Goal: Find specific page/section: Find specific page/section

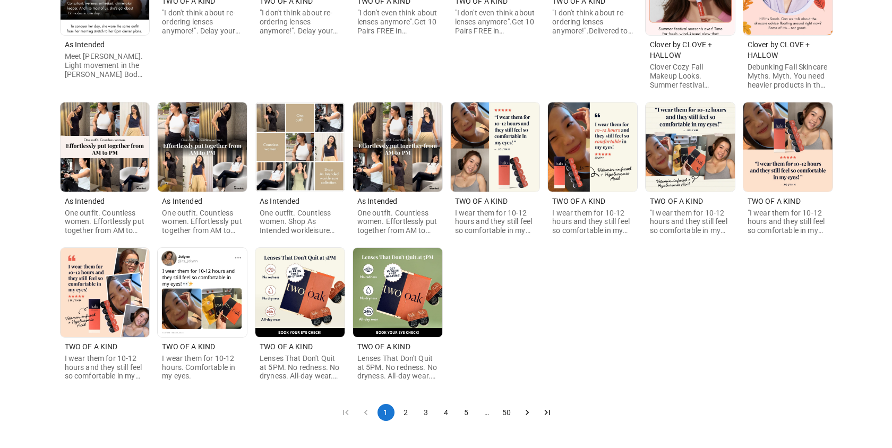
scroll to position [180, 0]
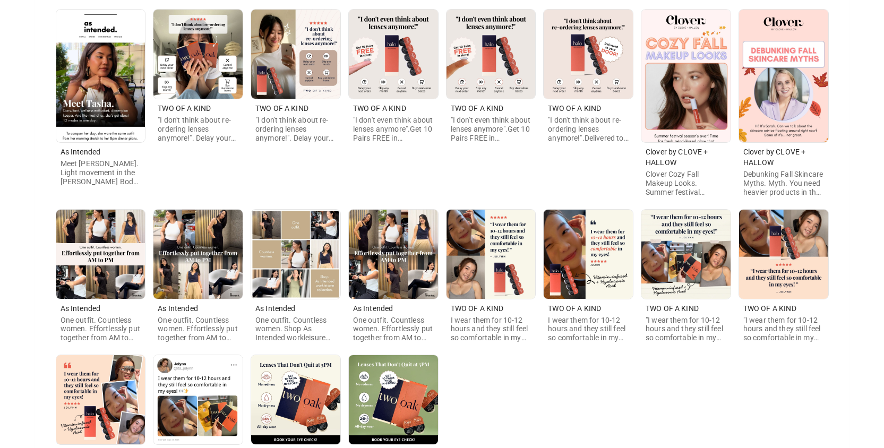
click at [110, 82] on img at bounding box center [100, 76] width 89 height 133
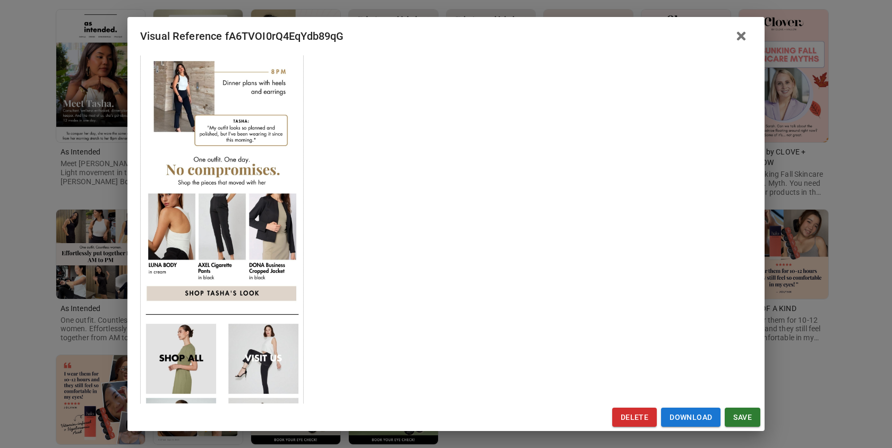
scroll to position [755, 0]
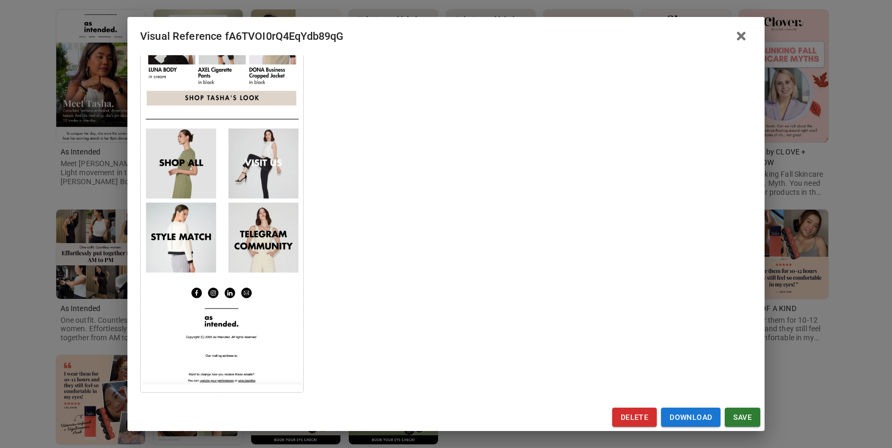
click at [109, 90] on div "Visual Reference fA6TVOI0rQ4EqYdb89qG Brand: As Intended Custom Info Notes * No…" at bounding box center [446, 224] width 892 height 448
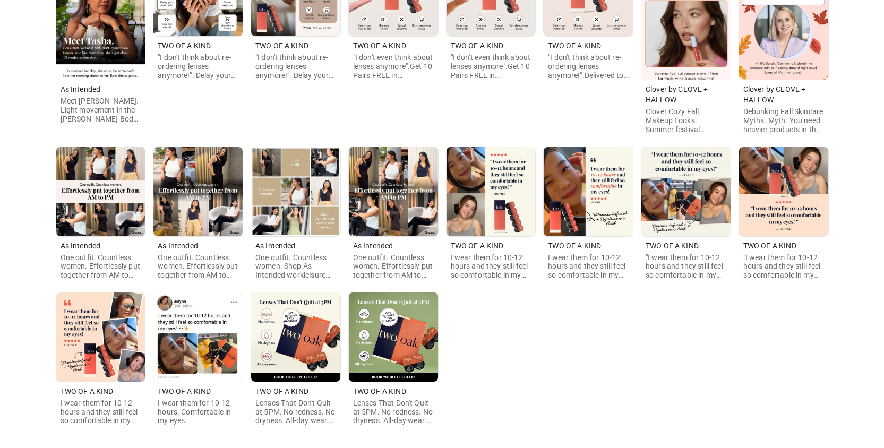
scroll to position [287, 0]
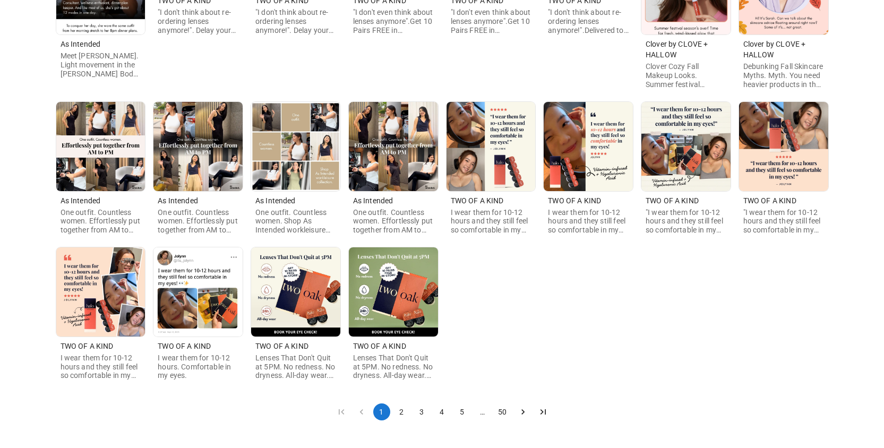
click at [526, 413] on icon "Go to next page" at bounding box center [523, 412] width 11 height 11
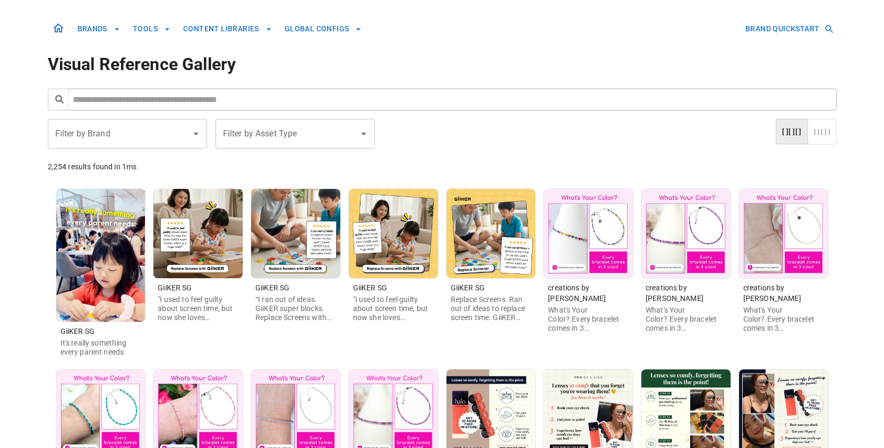
click at [106, 131] on div "Filter by Brand Filter by Brand" at bounding box center [127, 134] width 159 height 30
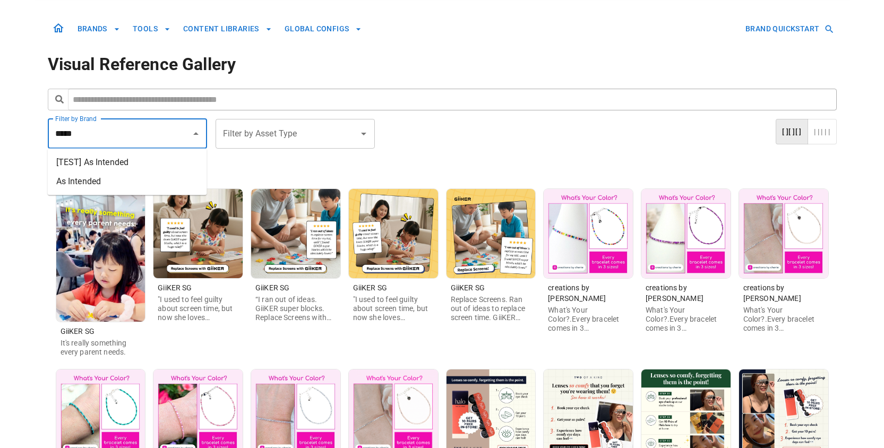
click at [135, 181] on li "As Intended" at bounding box center [127, 181] width 159 height 19
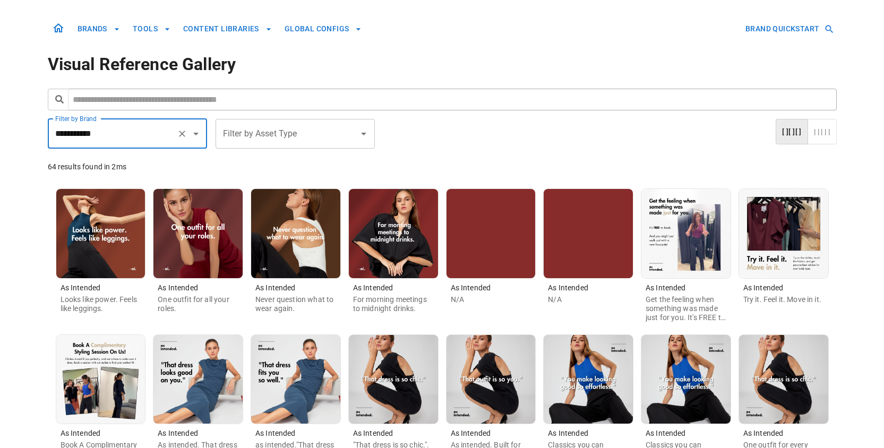
type input "**********"
click at [142, 204] on img at bounding box center [100, 233] width 89 height 89
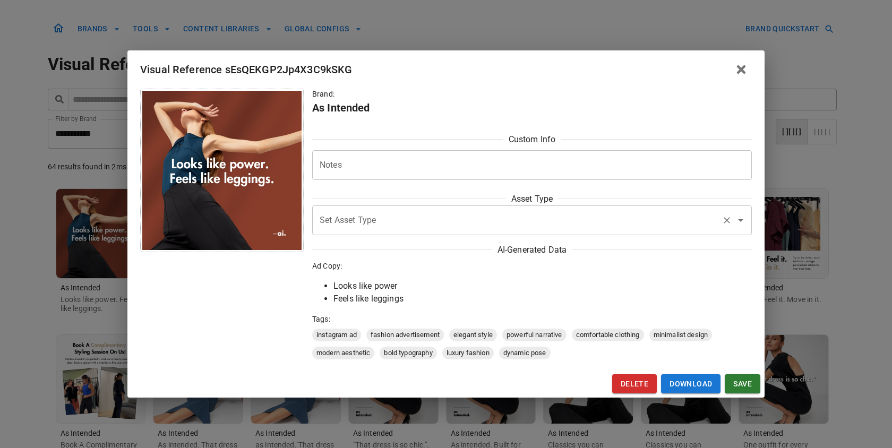
click at [431, 233] on div "Set Asset Type" at bounding box center [532, 221] width 440 height 30
click at [238, 274] on div "Brand: As Intended Custom Info Notes * Notes Asset Type Set Asset Type Set Asse…" at bounding box center [446, 224] width 612 height 271
click at [92, 232] on div "Visual Reference sEsQEKGP2Jp4X3C9kSKG Brand: As Intended Custom Info Notes * No…" at bounding box center [446, 224] width 892 height 448
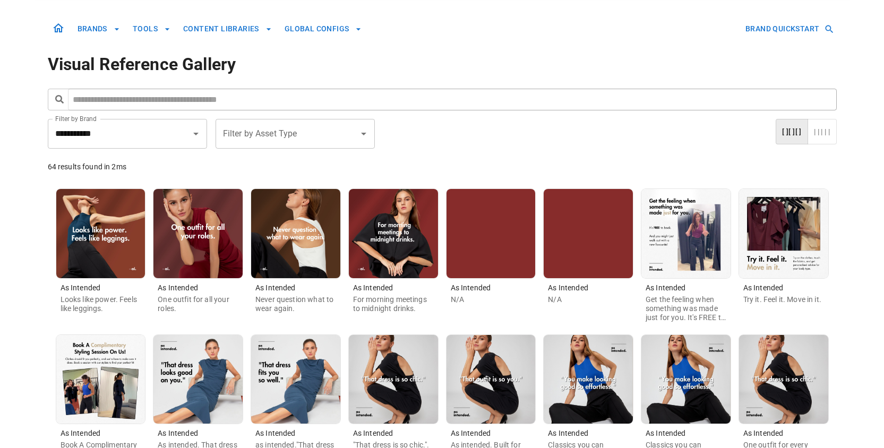
click at [236, 141] on input "Filter by Asset Type" at bounding box center [287, 134] width 134 height 20
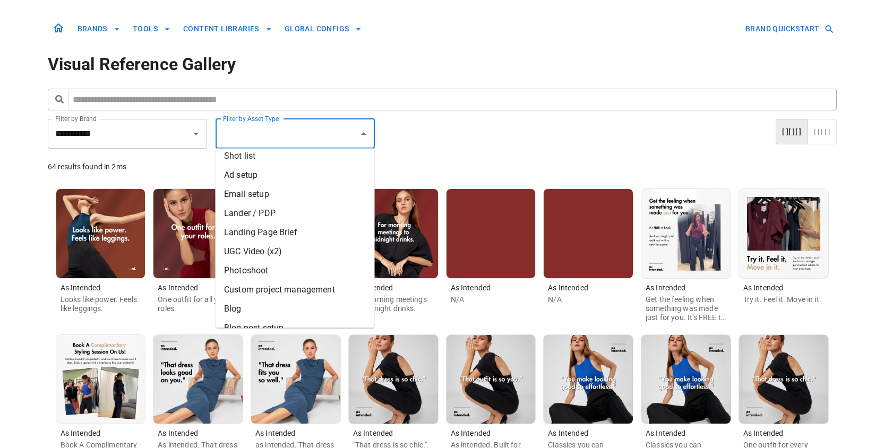
scroll to position [326, 0]
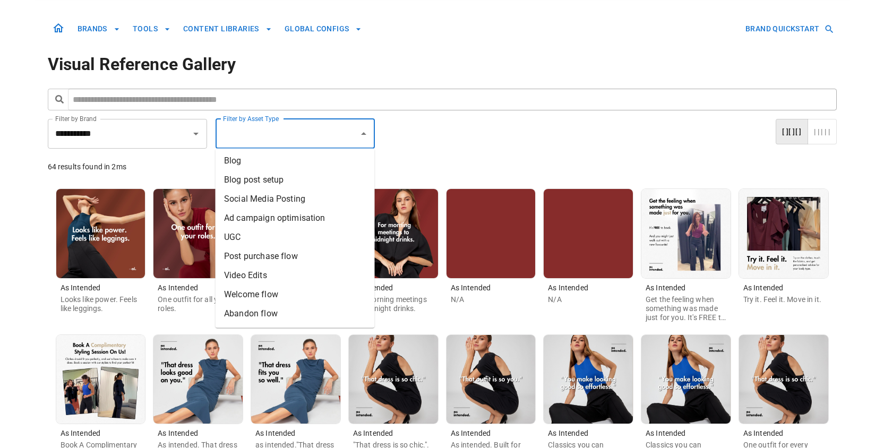
click at [263, 270] on li "Video Edits" at bounding box center [295, 276] width 159 height 19
type input "**********"
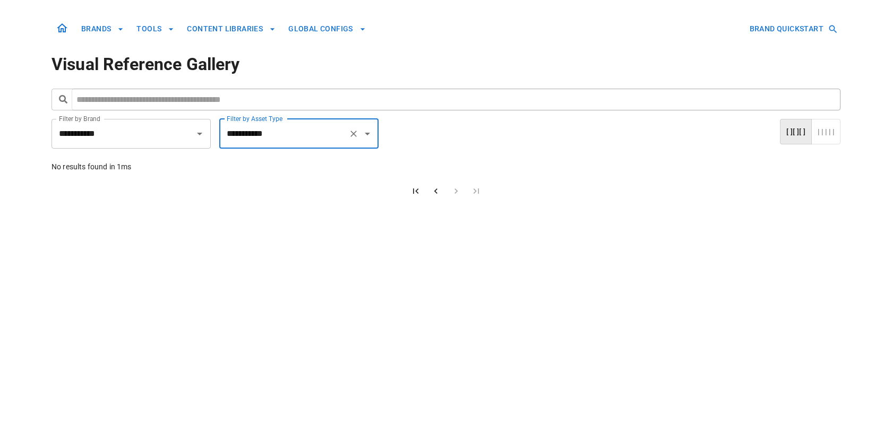
click at [275, 140] on input "**********" at bounding box center [284, 134] width 120 height 20
click at [346, 138] on div at bounding box center [360, 133] width 28 height 15
click at [354, 134] on icon "Clear" at bounding box center [354, 134] width 6 height 6
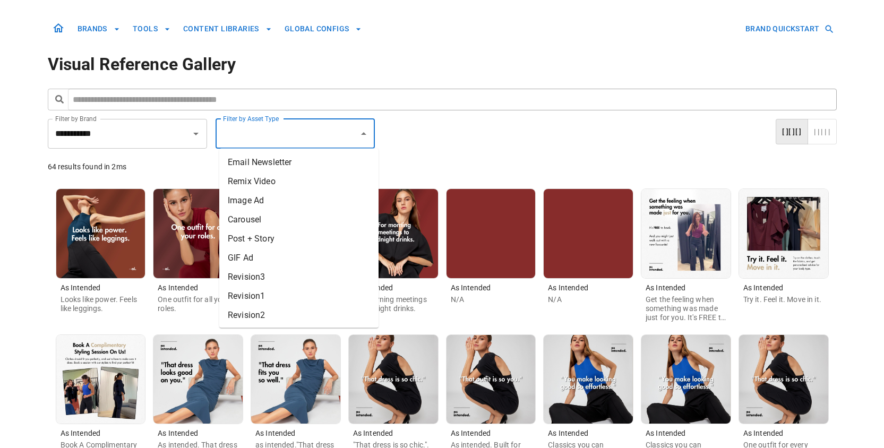
click at [304, 170] on li "Email Newsletter" at bounding box center [298, 162] width 159 height 19
type input "**********"
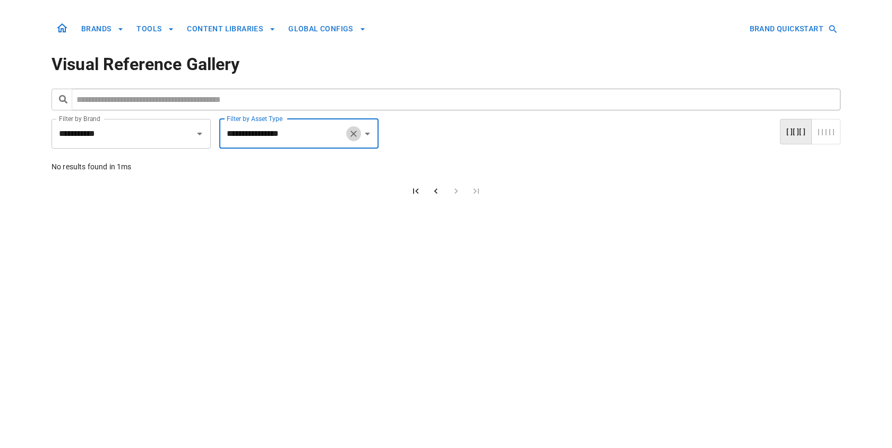
click at [349, 134] on icon "Clear" at bounding box center [353, 134] width 11 height 11
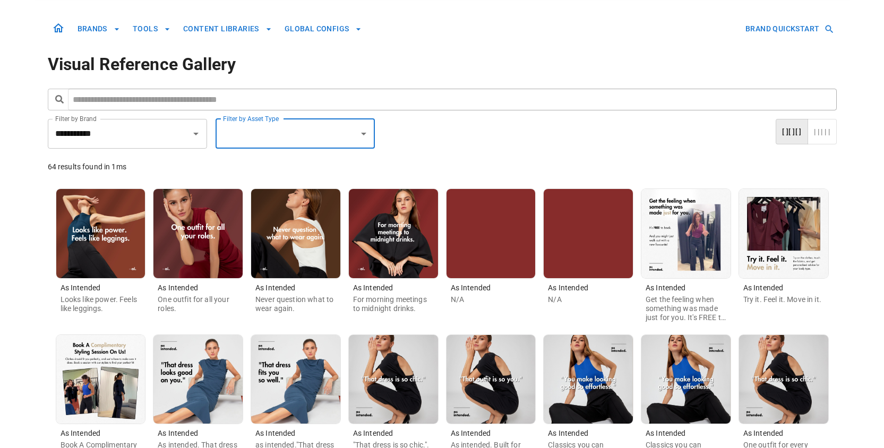
click at [289, 144] on div "Filter by Asset Type" at bounding box center [295, 134] width 159 height 30
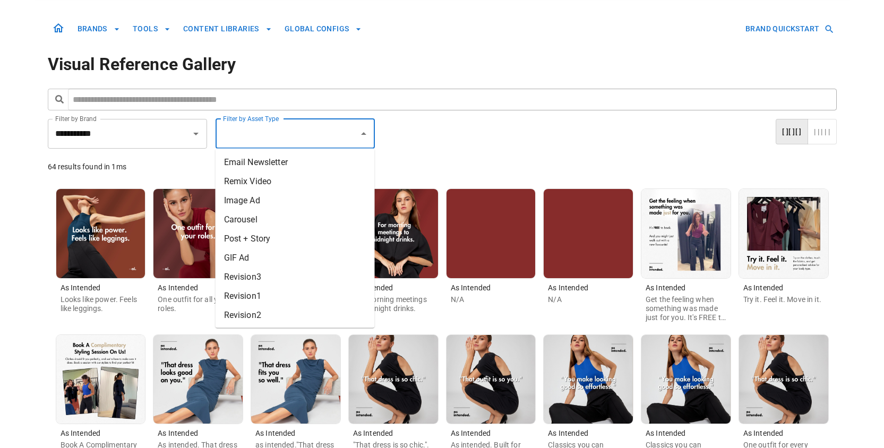
click at [279, 186] on li "Remix Video" at bounding box center [295, 181] width 159 height 19
type input "**********"
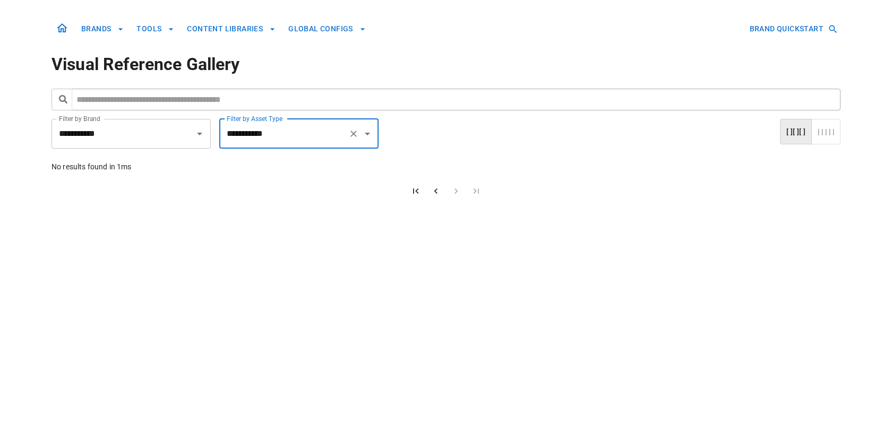
click at [355, 136] on icon "Clear" at bounding box center [353, 134] width 11 height 11
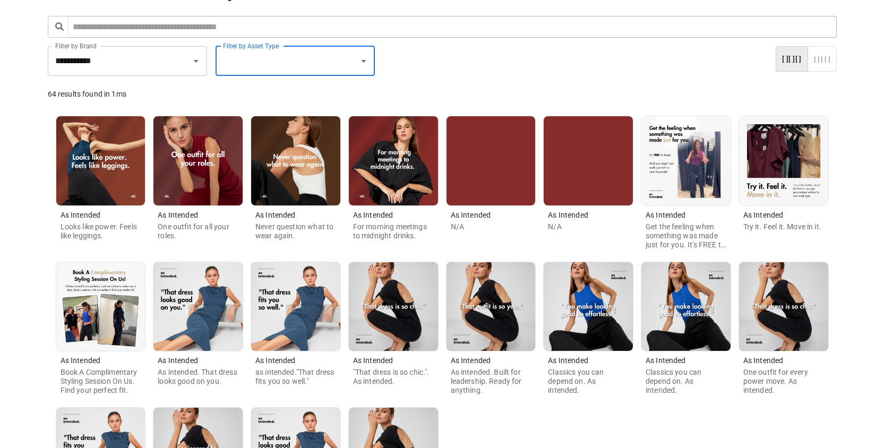
scroll to position [233, 0]
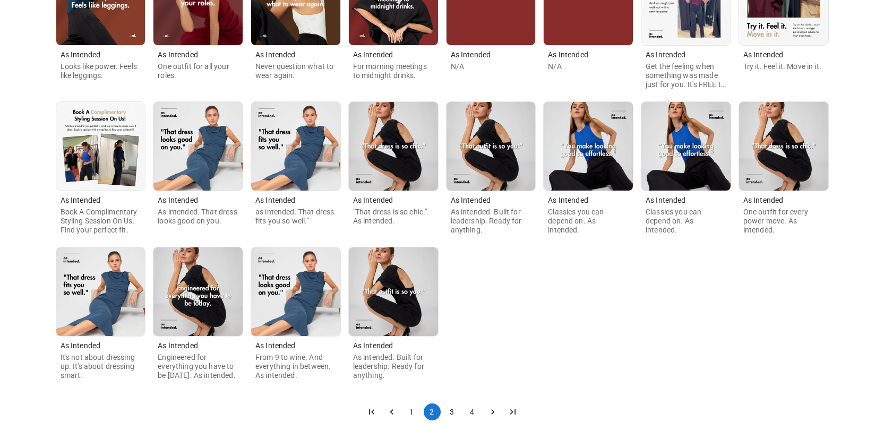
click at [551, 306] on div "As Intended Looks like power. Feels like leggings. As Intended One outfit for a…" at bounding box center [442, 169] width 789 height 445
click at [413, 409] on button "1" at bounding box center [412, 412] width 17 height 17
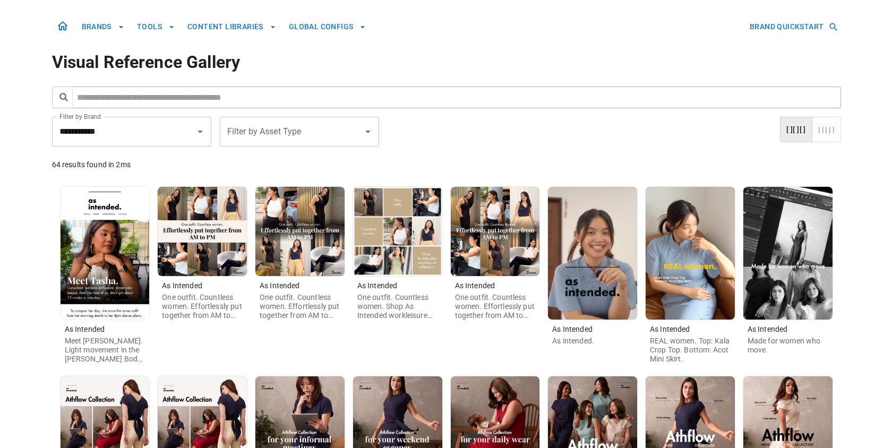
scroll to position [252, 0]
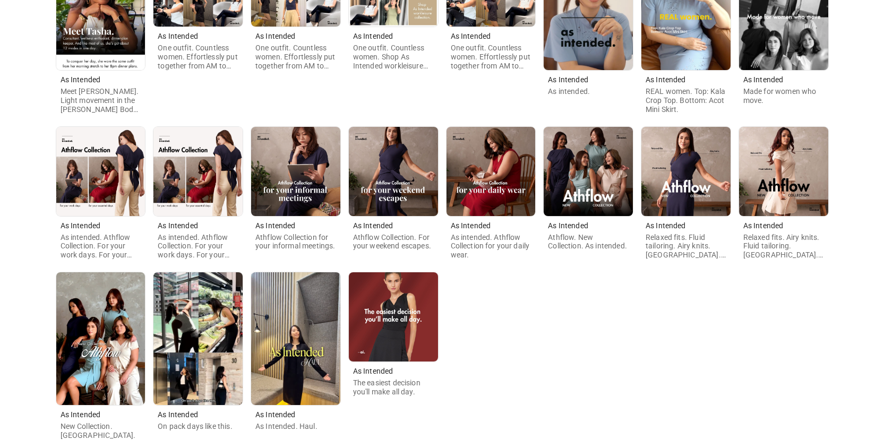
click at [405, 206] on img at bounding box center [393, 171] width 89 height 89
